Goal: Task Accomplishment & Management: Manage account settings

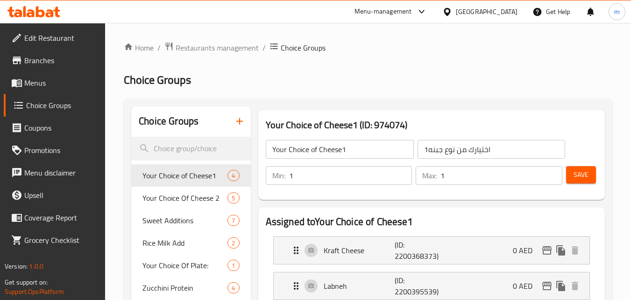
click at [36, 14] on icon at bounding box center [33, 11] width 53 height 11
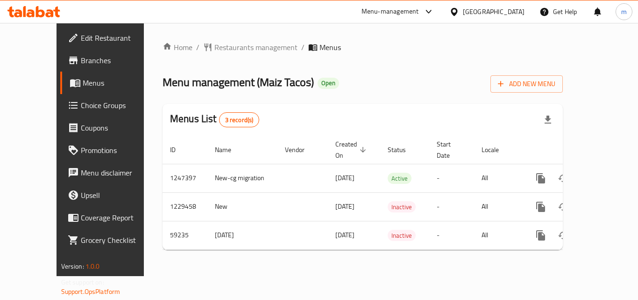
click at [81, 109] on span "Choice Groups" at bounding box center [118, 105] width 75 height 11
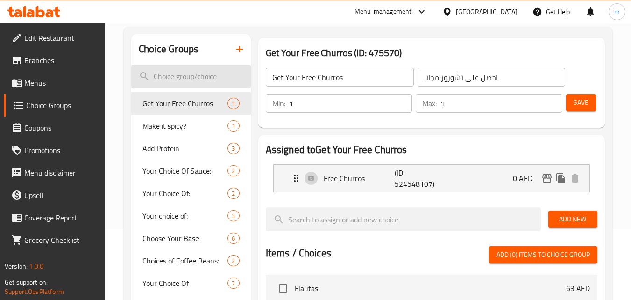
scroll to position [93, 0]
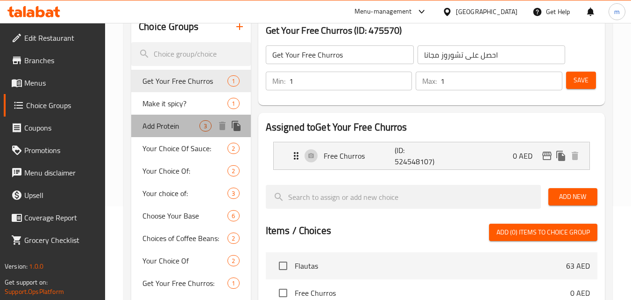
click at [185, 126] on span "Add Protein" at bounding box center [171, 125] width 57 height 11
type input "Add Protein"
type input "أضف البروتين"
type input "0"
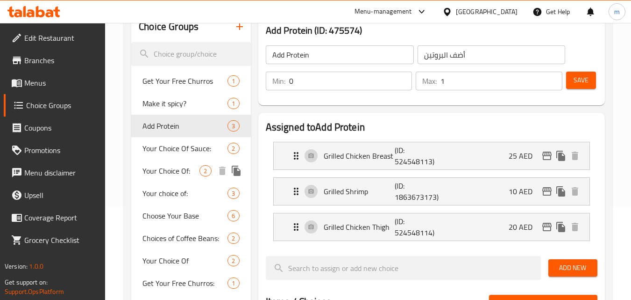
scroll to position [187, 0]
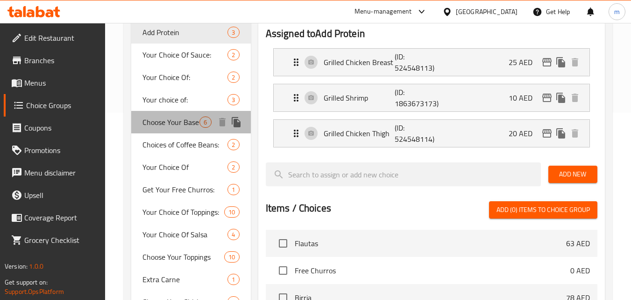
click at [182, 121] on span "Choose Your Base" at bounding box center [171, 121] width 57 height 11
type input "Choose Your Base"
type input "اختر القاعدة الخاصة بك"
type input "1"
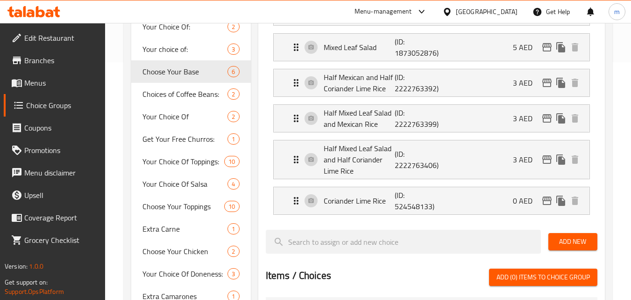
scroll to position [280, 0]
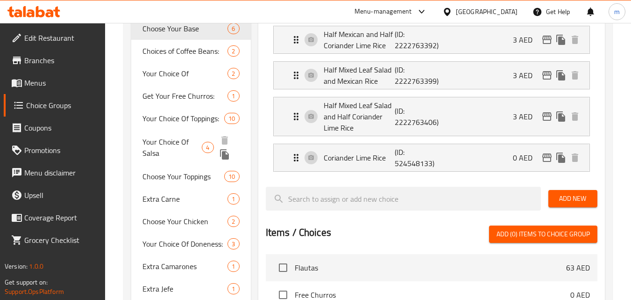
click at [173, 144] on span "Your Choice Of Salsa" at bounding box center [172, 147] width 59 height 22
type input "Your Choice Of Salsa"
type input "اختيارك من السالسا"
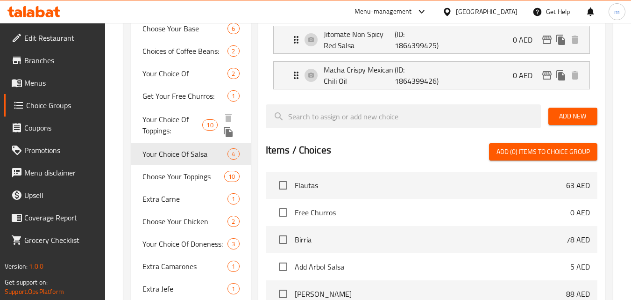
click at [182, 127] on span "Your Choice Of Toppings:" at bounding box center [173, 125] width 60 height 22
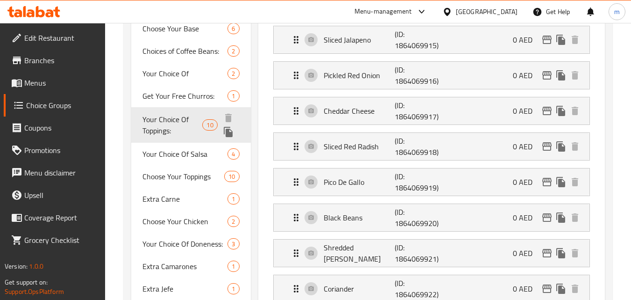
type input "Your Choice Of Toppings:"
type input "إختيارك من توبينغز:"
type input "5"
